Goal: Task Accomplishment & Management: Complete application form

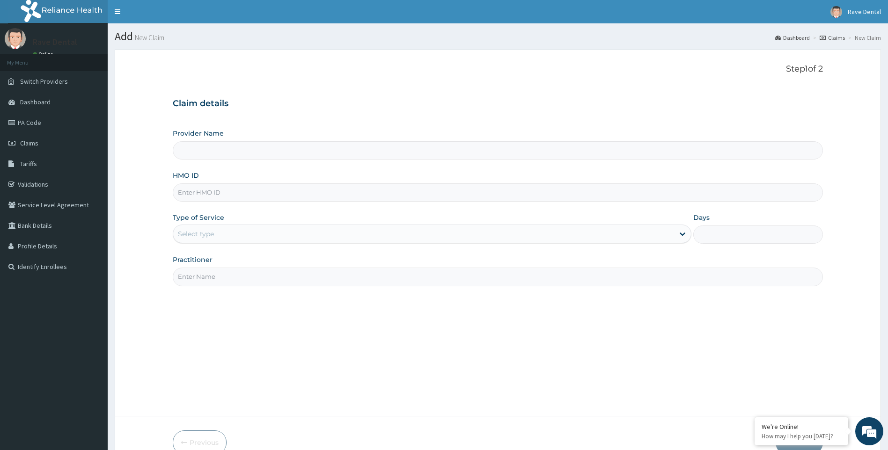
click at [231, 193] on input "HMO ID" at bounding box center [498, 192] width 650 height 18
type input "SOG/"
type input "Rave Dental Clinic -OGBA"
type input "SOG/10037/A"
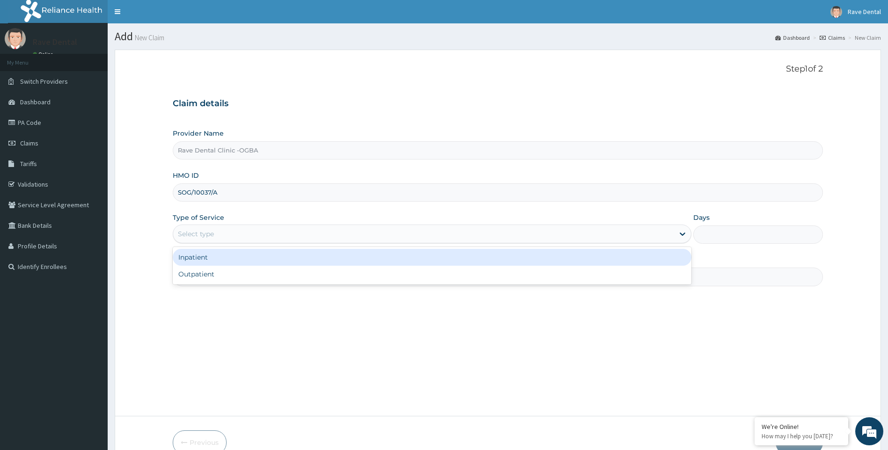
click at [233, 236] on div "Select type" at bounding box center [423, 233] width 501 height 15
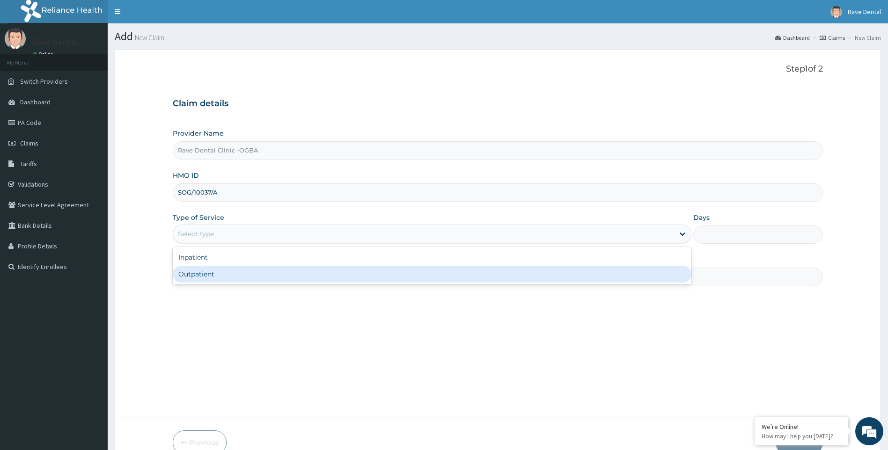
click at [225, 274] on div "Outpatient" at bounding box center [432, 274] width 519 height 17
type input "1"
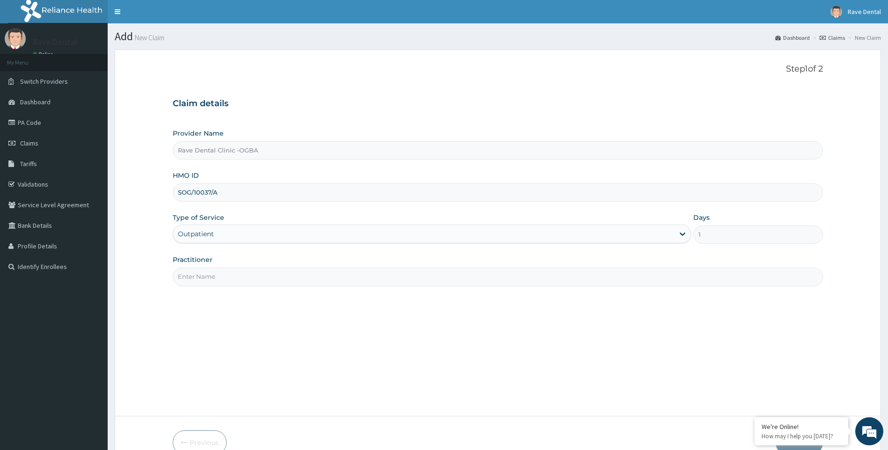
click at [245, 280] on input "Practitioner" at bounding box center [498, 277] width 650 height 18
type input "DR OWOYEMI"
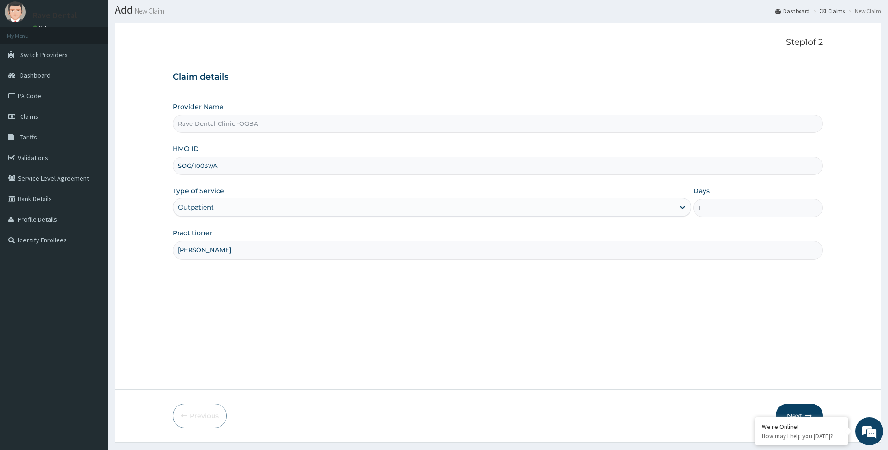
scroll to position [50, 0]
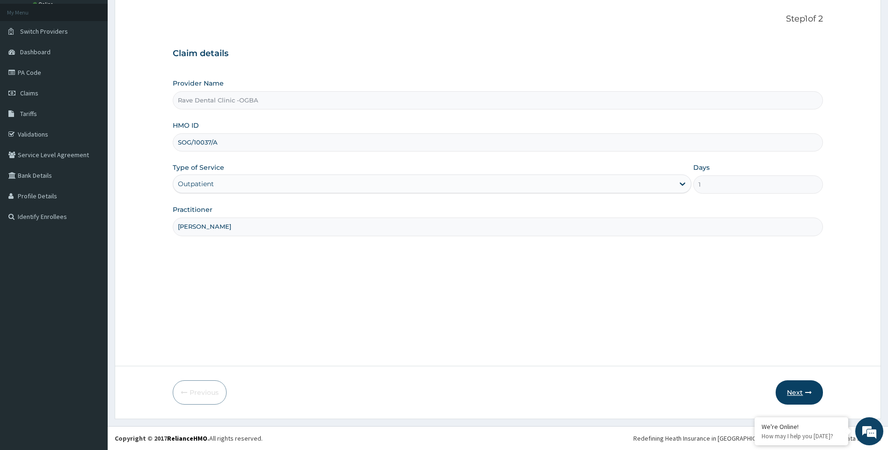
click at [809, 391] on icon "button" at bounding box center [808, 392] width 7 height 7
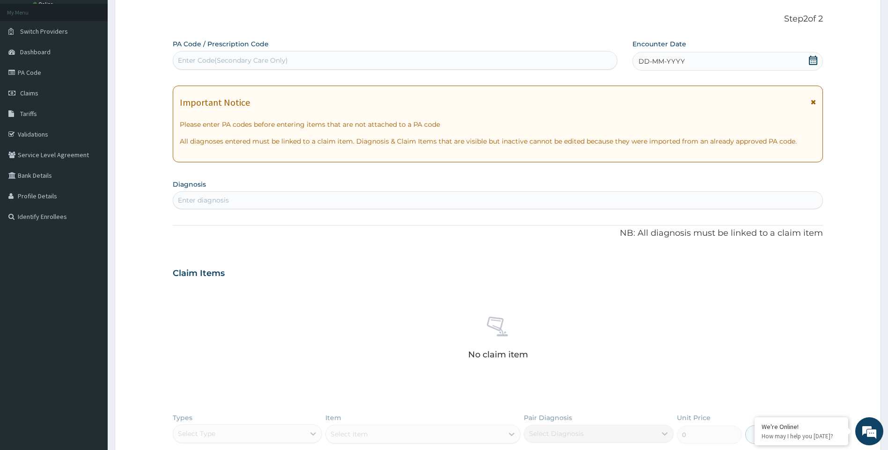
click at [235, 62] on div "Enter Code(Secondary Care Only)" at bounding box center [233, 60] width 110 height 9
type input "5"
type input "PA/5FEF89"
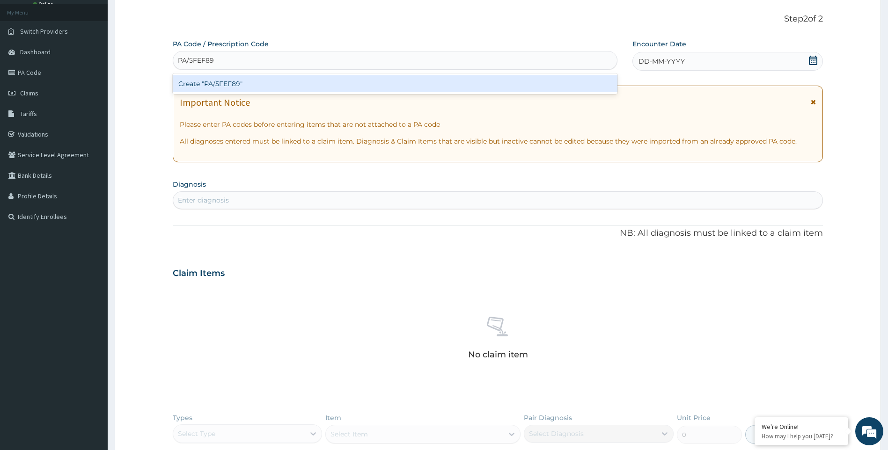
click at [273, 82] on div "Create "PA/5FEF89"" at bounding box center [395, 83] width 444 height 17
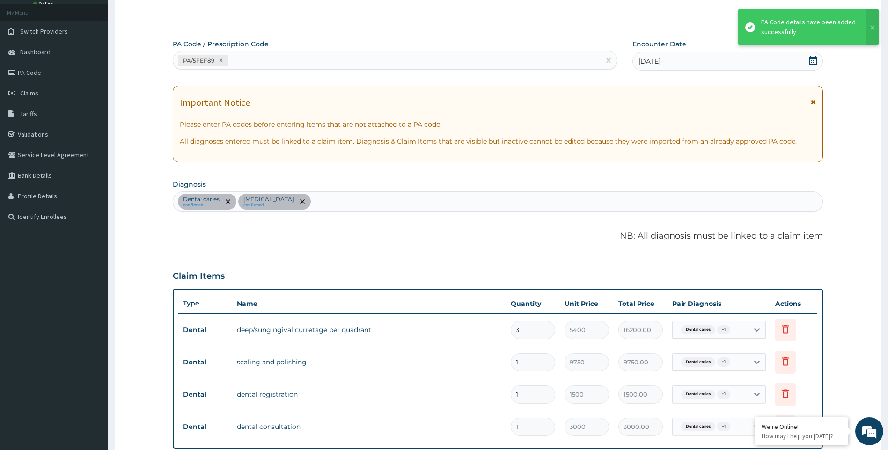
scroll to position [268, 0]
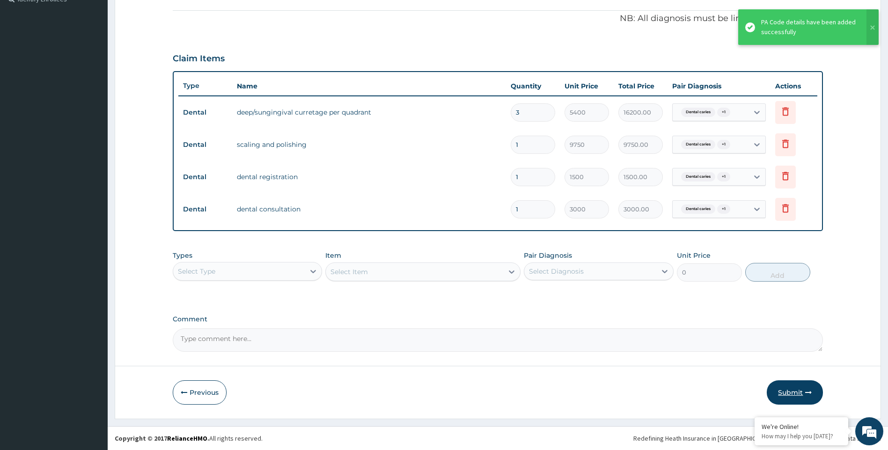
click at [780, 393] on button "Submit" at bounding box center [794, 392] width 56 height 24
